Goal: Transaction & Acquisition: Purchase product/service

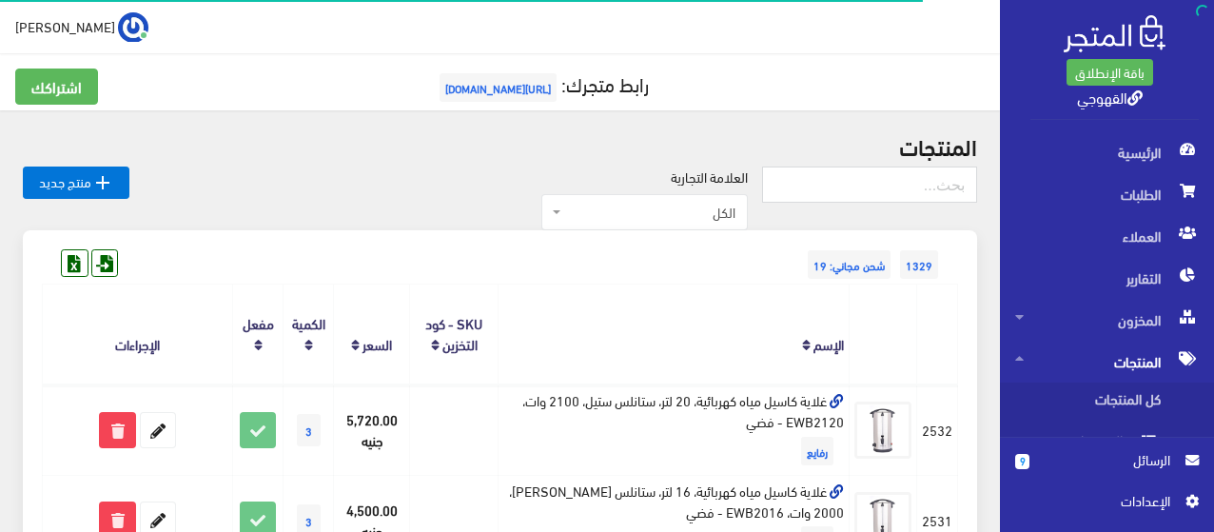
scroll to position [228, 0]
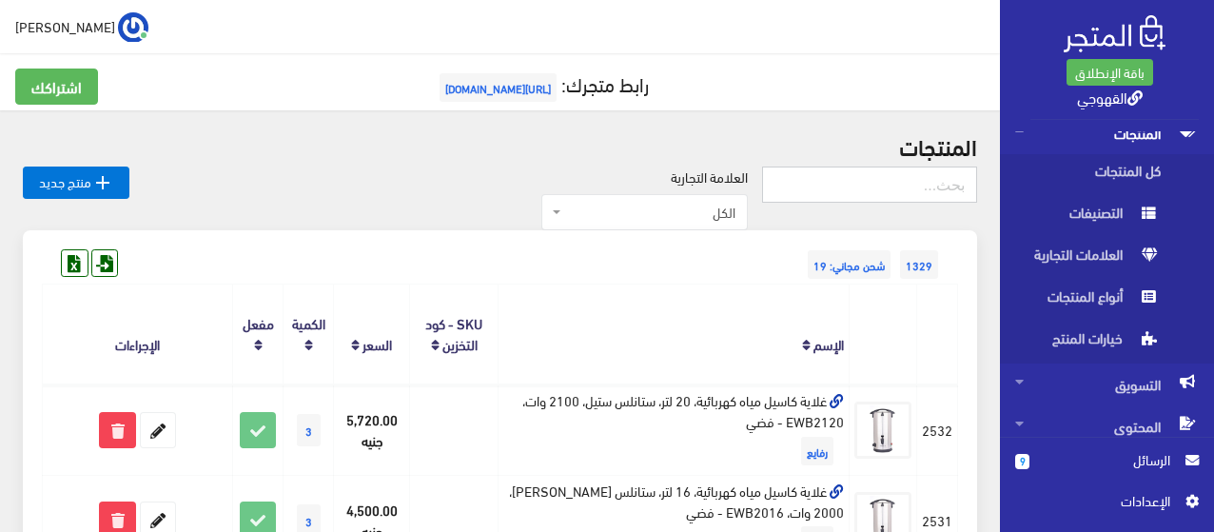
click at [918, 175] on input "text" at bounding box center [869, 184] width 215 height 36
click at [796, 148] on h2 "المنتجات" at bounding box center [500, 145] width 954 height 25
click at [918, 190] on input "text" at bounding box center [869, 184] width 215 height 36
type input "ثلاجة توشيبا"
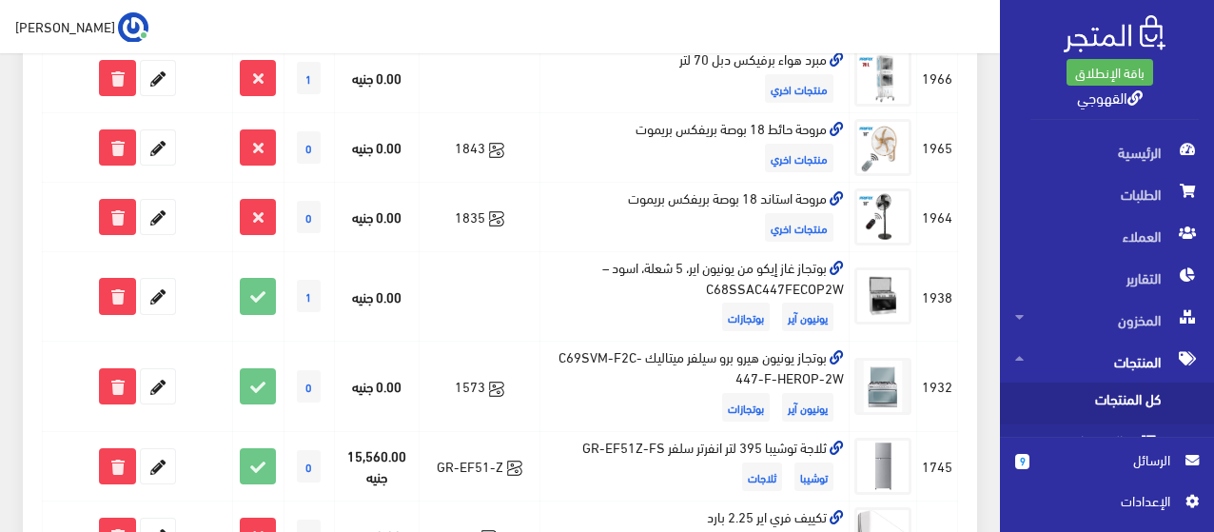
scroll to position [1172, 0]
